Goal: Check status: Check status

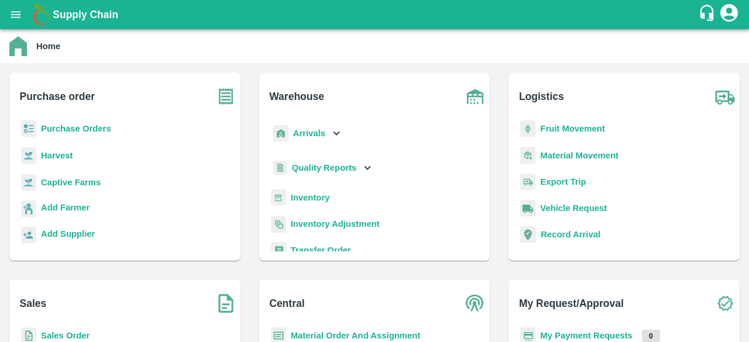
scroll to position [153, 0]
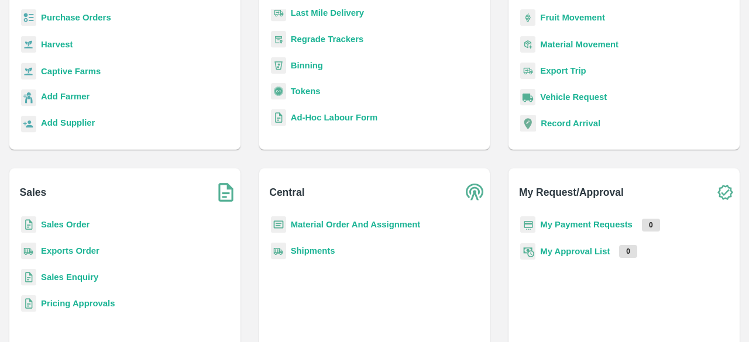
click at [88, 12] on p "Purchase Orders" at bounding box center [76, 17] width 70 height 13
click at [94, 19] on b "Purchase Orders" at bounding box center [76, 17] width 70 height 9
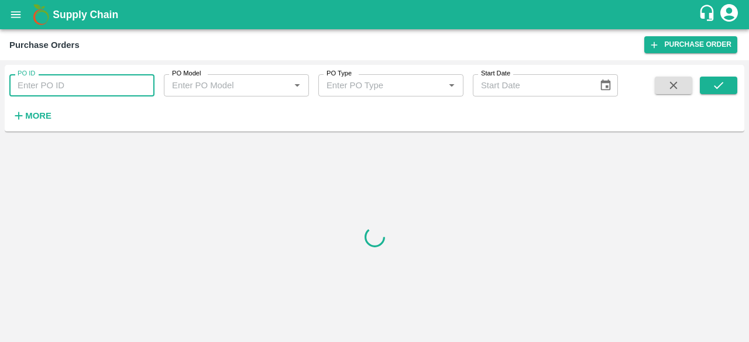
click at [116, 78] on input "PO ID" at bounding box center [81, 85] width 145 height 22
paste input "166288"
type input "166288"
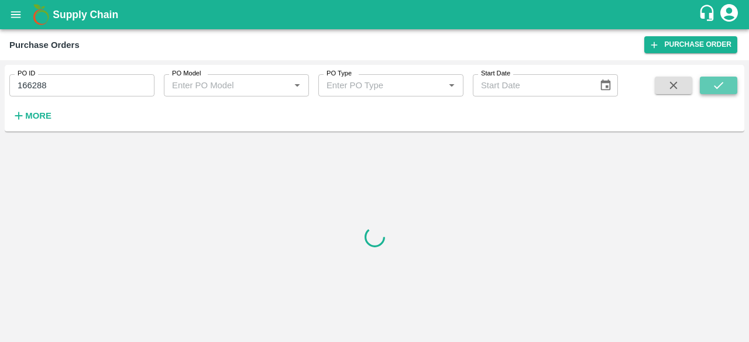
click at [712, 82] on icon "submit" at bounding box center [718, 85] width 13 height 13
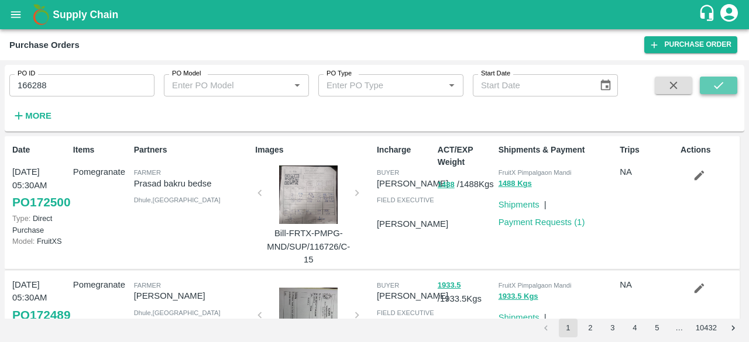
click at [719, 81] on icon "submit" at bounding box center [718, 85] width 13 height 13
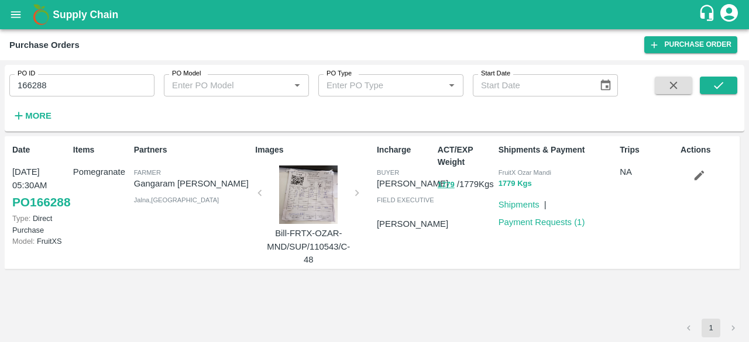
click at [506, 185] on button "1779 Kgs" at bounding box center [514, 183] width 33 height 13
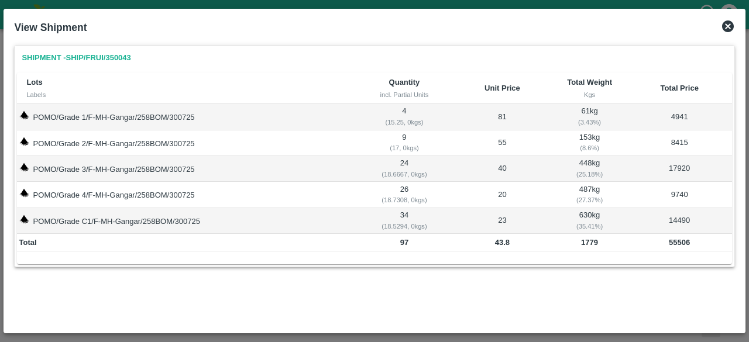
click at [133, 115] on td "POMO/Grade 1/F-MH-Gangar/258BOM/300725" at bounding box center [186, 117] width 339 height 26
click at [22, 112] on img at bounding box center [23, 115] width 9 height 9
click at [25, 115] on img at bounding box center [23, 115] width 9 height 9
drag, startPoint x: 25, startPoint y: 115, endPoint x: 84, endPoint y: 129, distance: 60.7
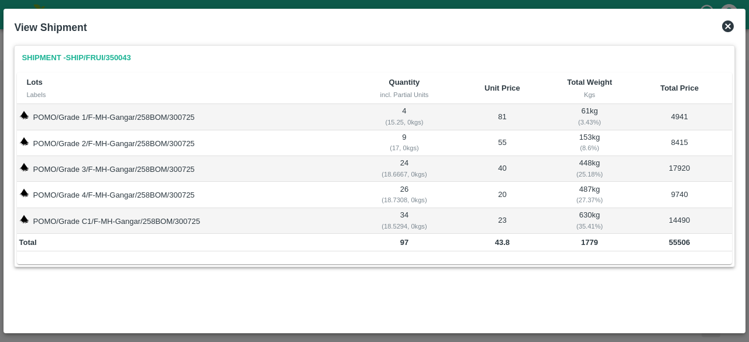
click at [84, 129] on td "POMO/Grade 1/F-MH-Gangar/258BOM/300725" at bounding box center [186, 117] width 339 height 26
click at [95, 118] on td "POMO/Grade 1/F-MH-Gangar/258BOM/300725" at bounding box center [186, 117] width 339 height 26
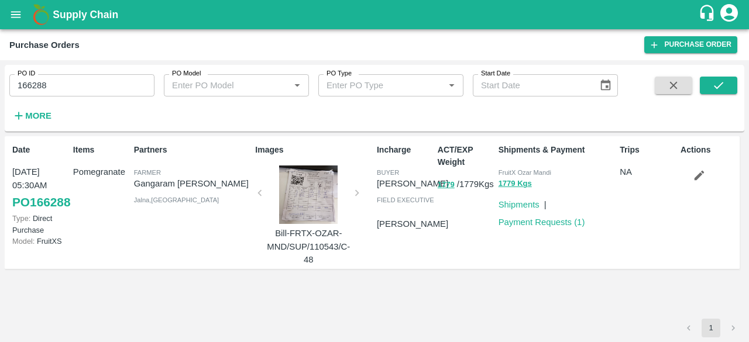
click at [302, 231] on p "Bill-FRTX-OZAR-MND/SUP/110543/C-48" at bounding box center [308, 246] width 88 height 39
click at [313, 192] on div at bounding box center [308, 195] width 88 height 58
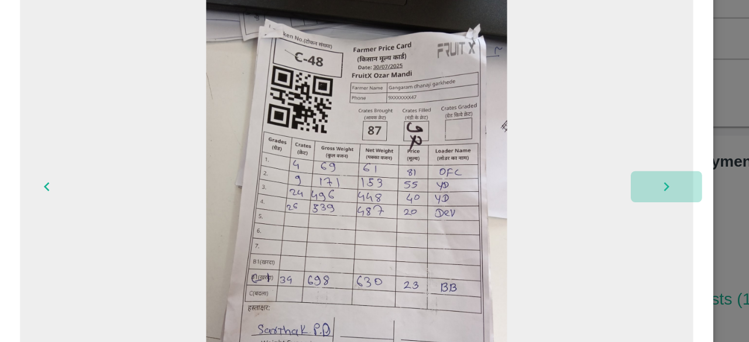
click at [537, 163] on icon "button" at bounding box center [537, 163] width 3 height 5
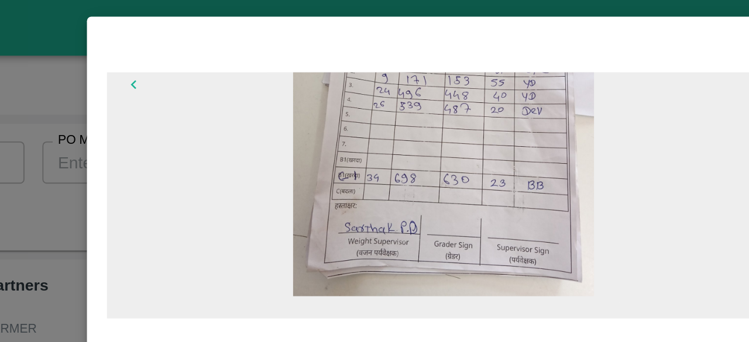
click at [213, 44] on icon "button" at bounding box center [211, 44] width 9 height 9
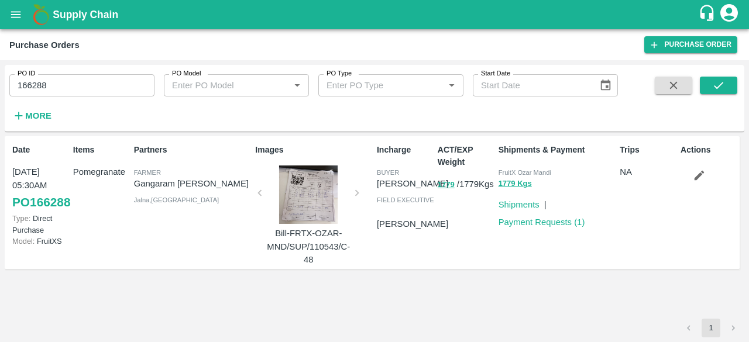
click at [310, 189] on div at bounding box center [308, 195] width 88 height 58
click at [565, 219] on link "Payment Requests ( 1 )" at bounding box center [541, 222] width 87 height 9
click at [141, 92] on input "166288" at bounding box center [81, 85] width 145 height 22
paste input "text"
type input "162368"
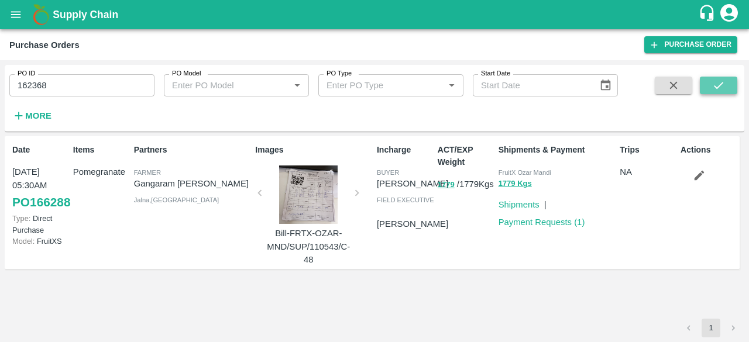
click at [712, 84] on icon "submit" at bounding box center [718, 85] width 13 height 13
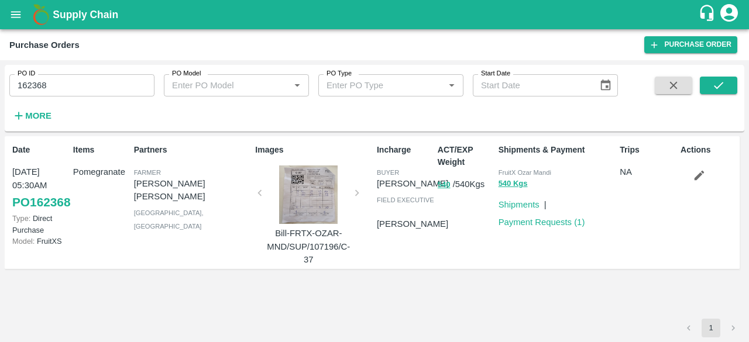
click at [312, 215] on div at bounding box center [308, 195] width 88 height 58
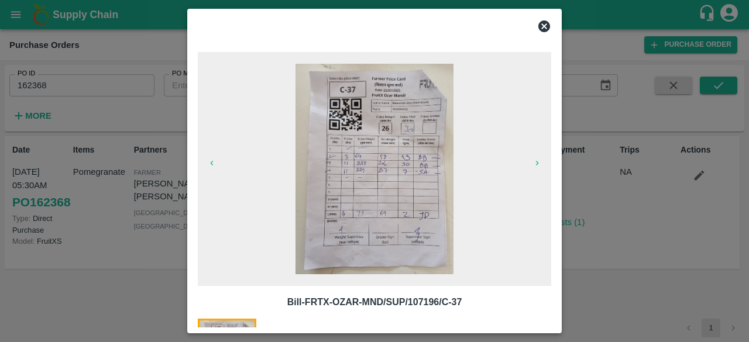
click at [590, 285] on div at bounding box center [374, 171] width 749 height 342
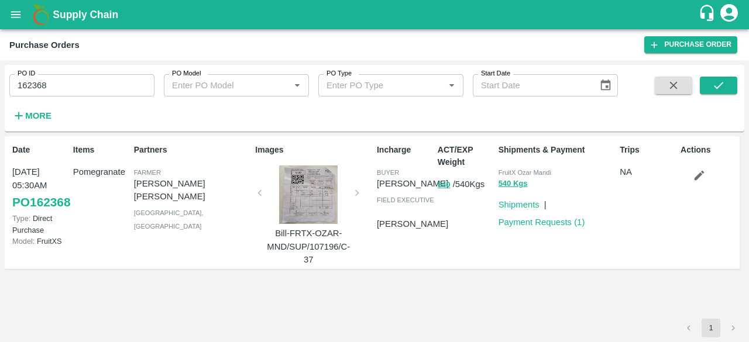
click at [320, 205] on div at bounding box center [308, 195] width 88 height 58
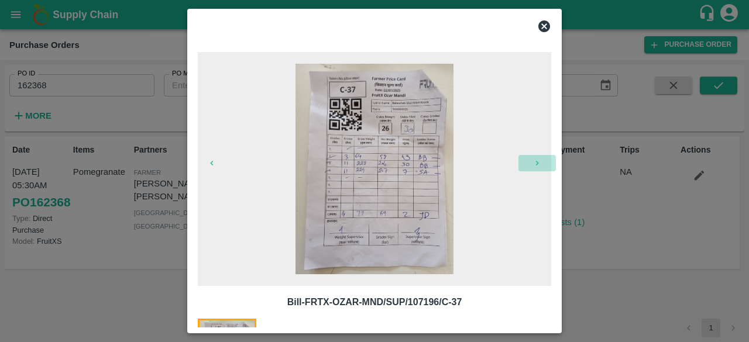
click at [537, 165] on icon "button" at bounding box center [536, 162] width 9 height 9
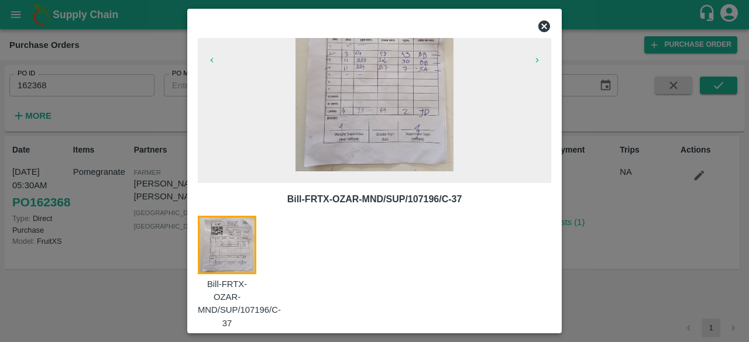
scroll to position [119, 0]
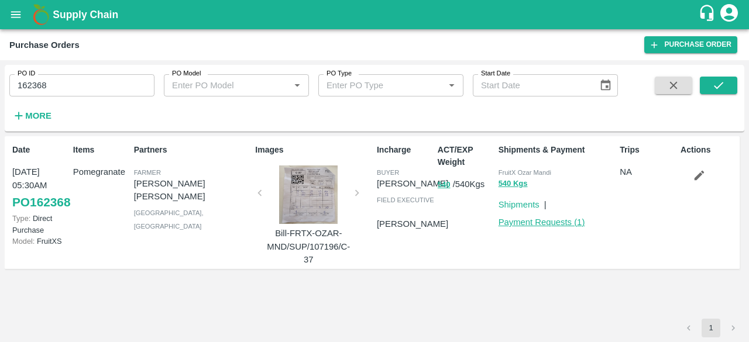
click at [535, 223] on link "Payment Requests ( 1 )" at bounding box center [541, 222] width 87 height 9
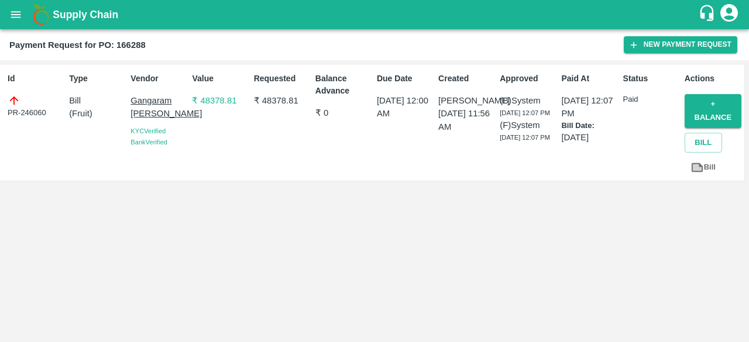
click at [209, 98] on p "₹ 48378.81" at bounding box center [220, 100] width 57 height 13
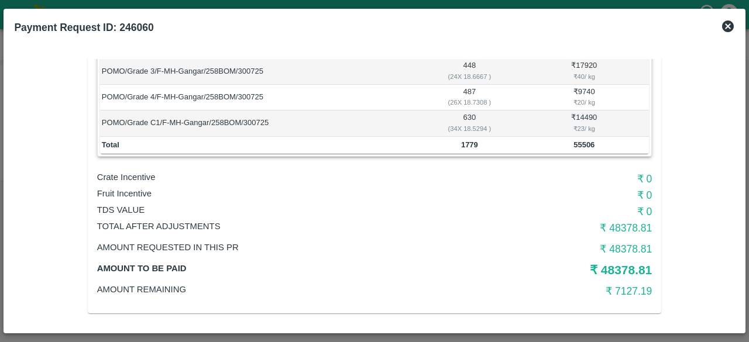
scroll to position [166, 0]
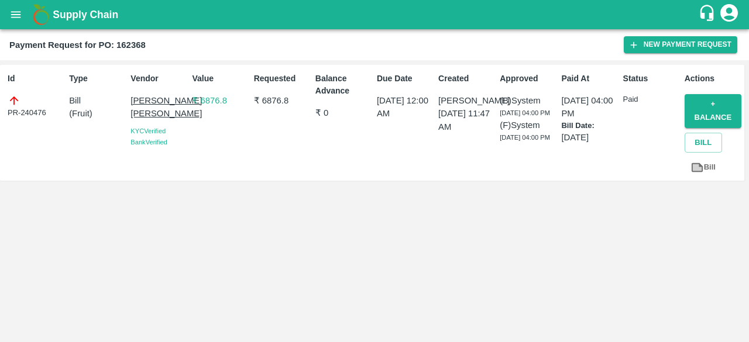
click at [211, 97] on p "₹ 6876.8" at bounding box center [220, 100] width 57 height 13
click at [206, 101] on p "₹ 6876.8" at bounding box center [220, 100] width 57 height 13
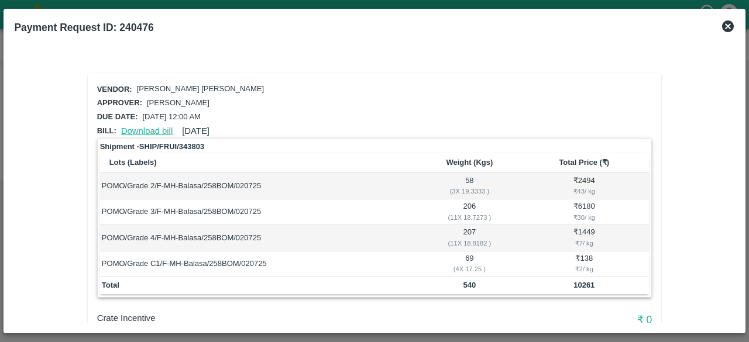
click at [150, 128] on link "Download bill" at bounding box center [146, 130] width 51 height 9
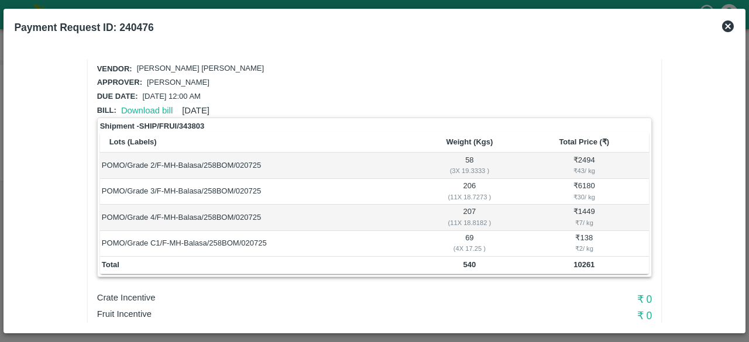
scroll to position [19, 0]
